Goal: Find specific page/section: Find specific page/section

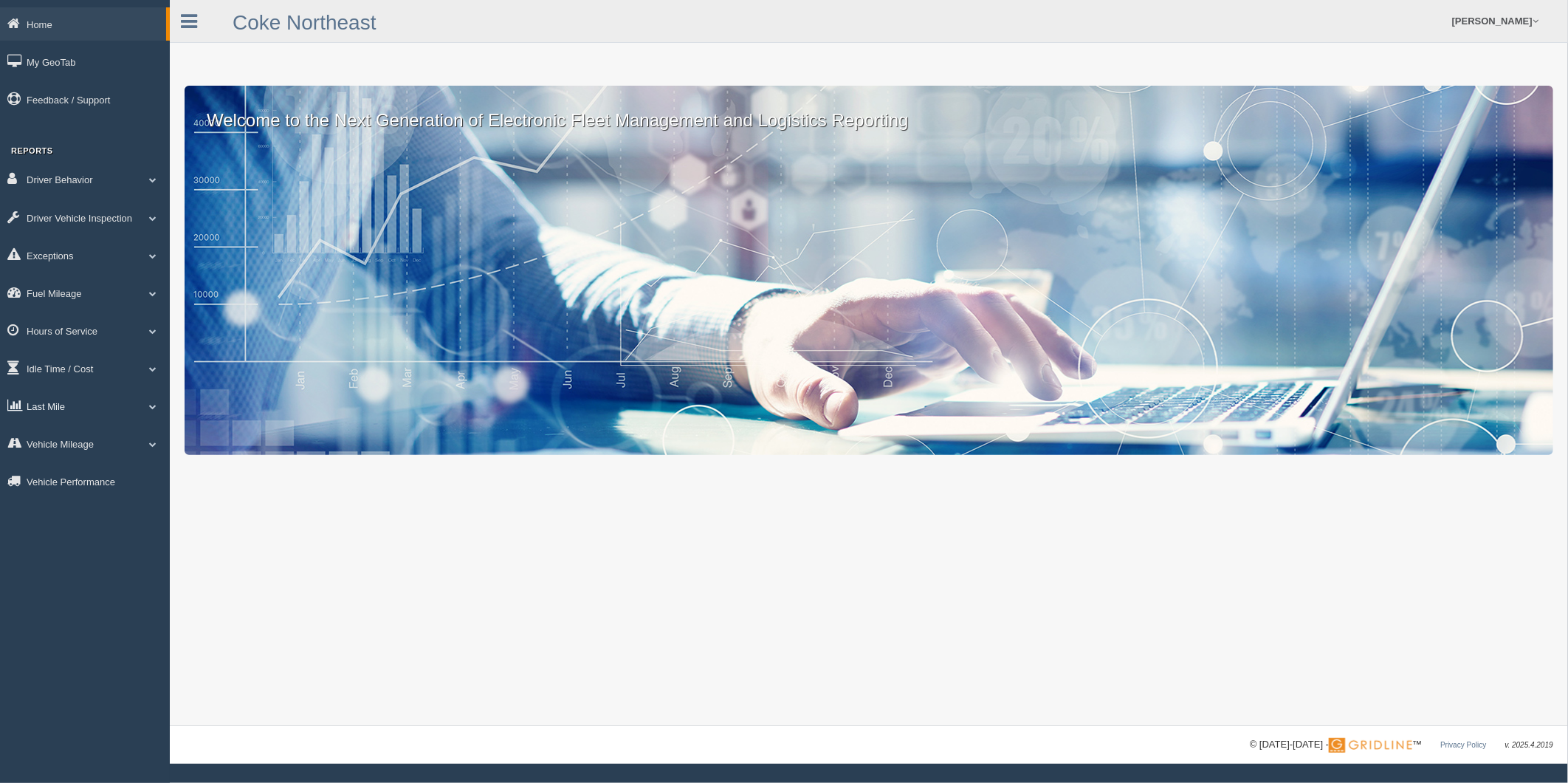
click at [68, 411] on link "Last Mile" at bounding box center [85, 406] width 170 height 33
click at [71, 450] on link "Planned Vs Actual" at bounding box center [97, 440] width 140 height 27
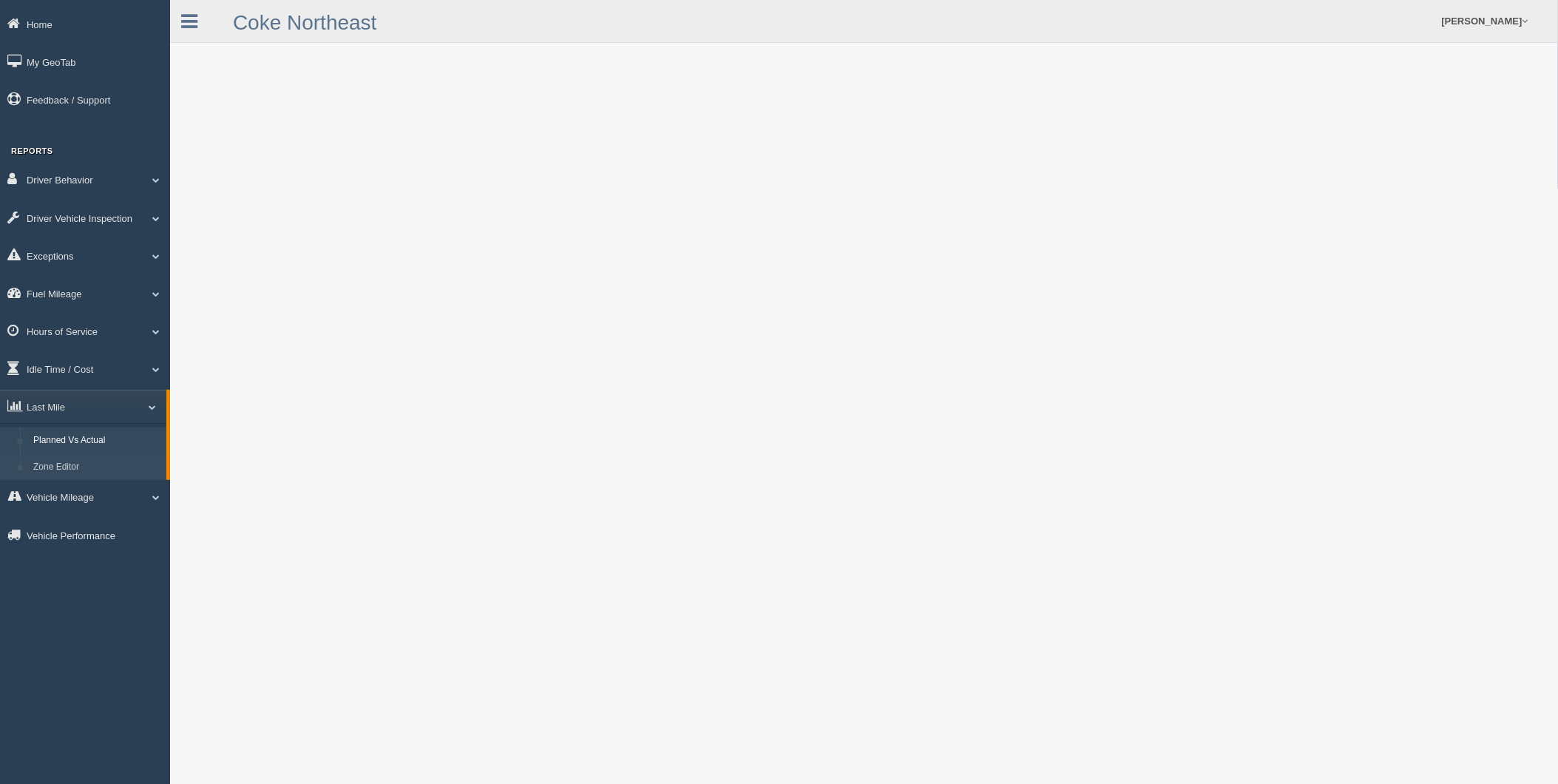
click at [63, 471] on link "Zone Editor" at bounding box center [97, 468] width 140 height 27
